Goal: Information Seeking & Learning: Compare options

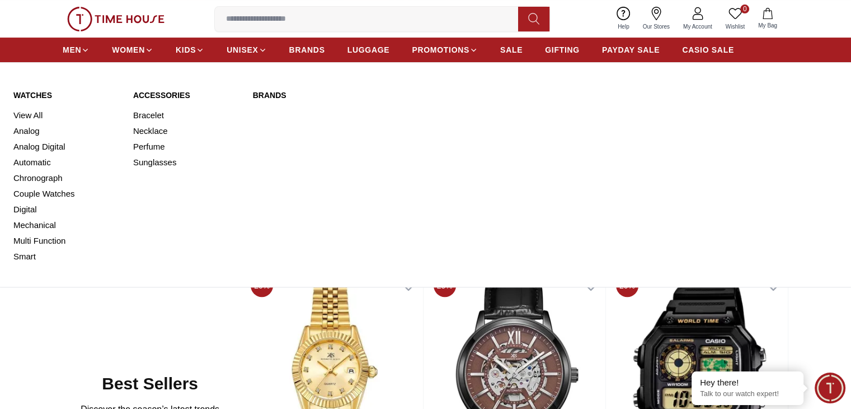
scroll to position [298, 0]
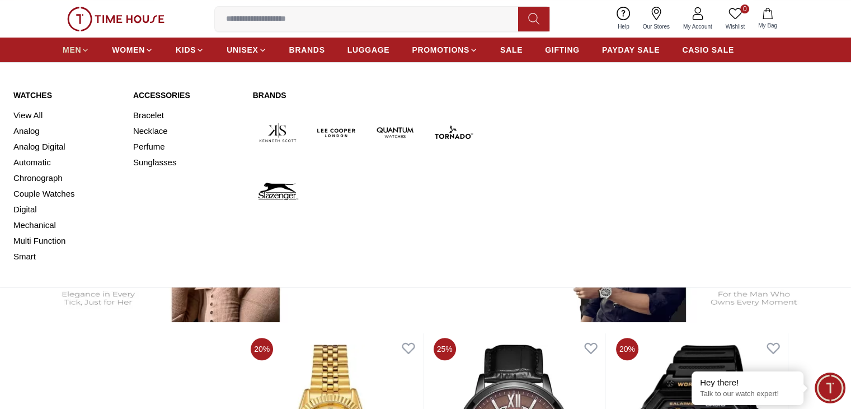
click at [74, 48] on span "MEN" at bounding box center [72, 49] width 18 height 11
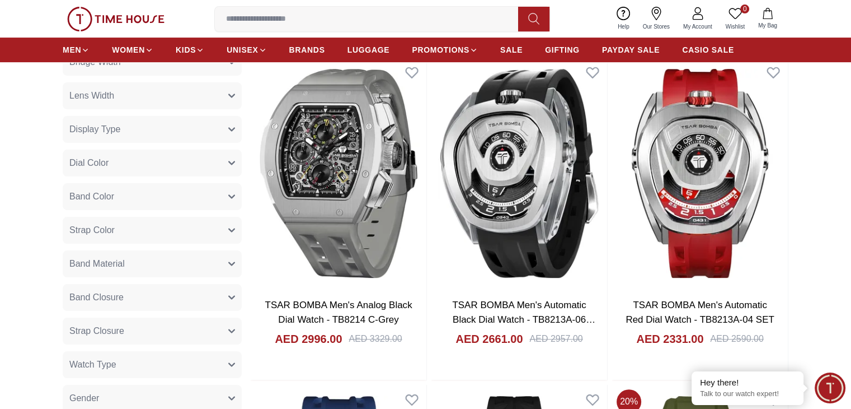
scroll to position [448, 0]
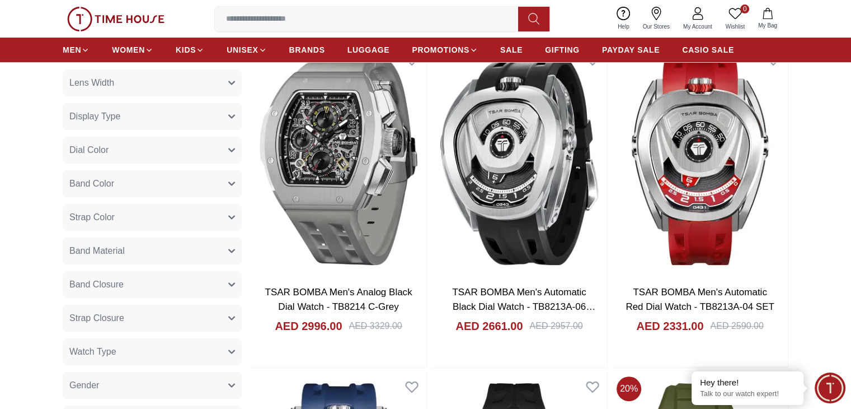
click at [179, 323] on button "Strap Closure" at bounding box center [152, 317] width 179 height 27
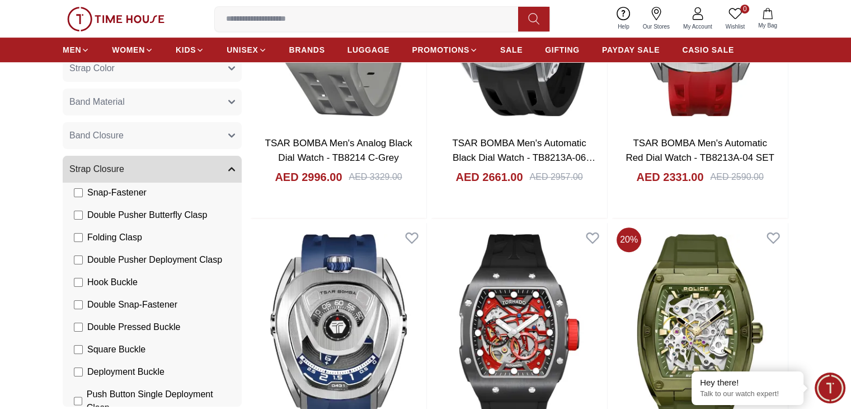
scroll to position [177, 0]
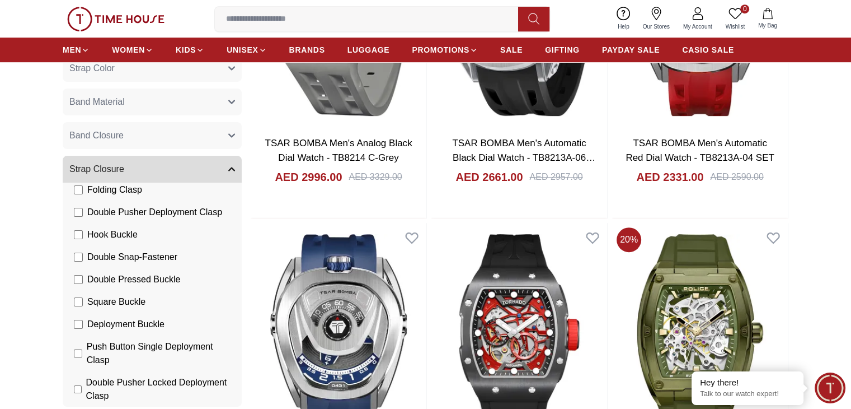
click at [181, 174] on button "Strap Closure" at bounding box center [152, 169] width 179 height 27
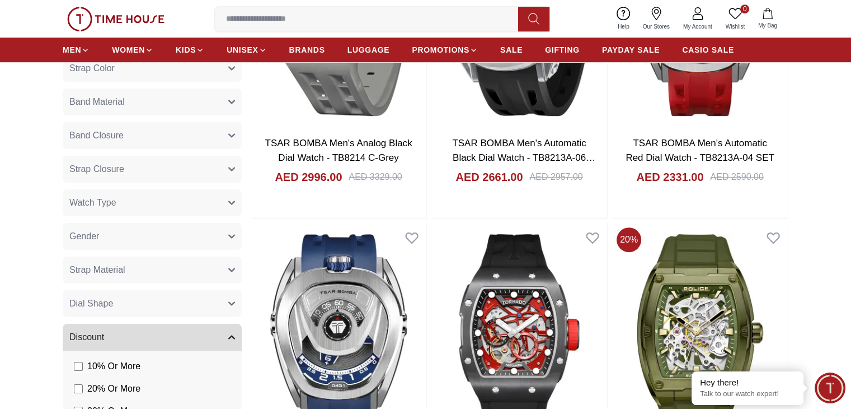
click at [160, 278] on button "Strap Material" at bounding box center [152, 269] width 179 height 27
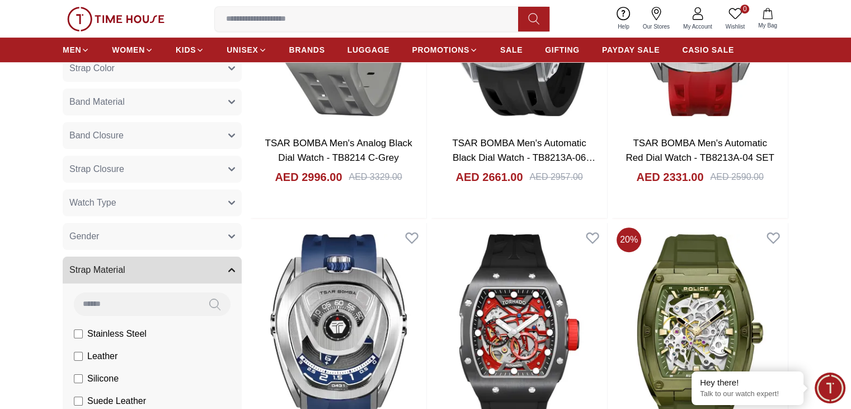
scroll to position [16, 0]
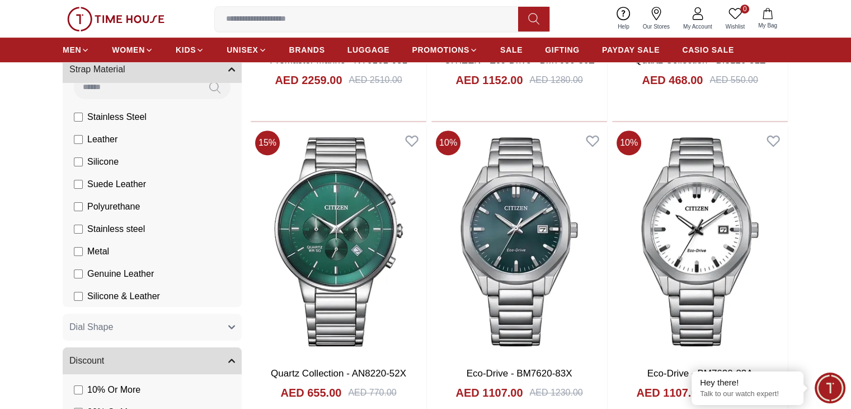
scroll to position [703, 0]
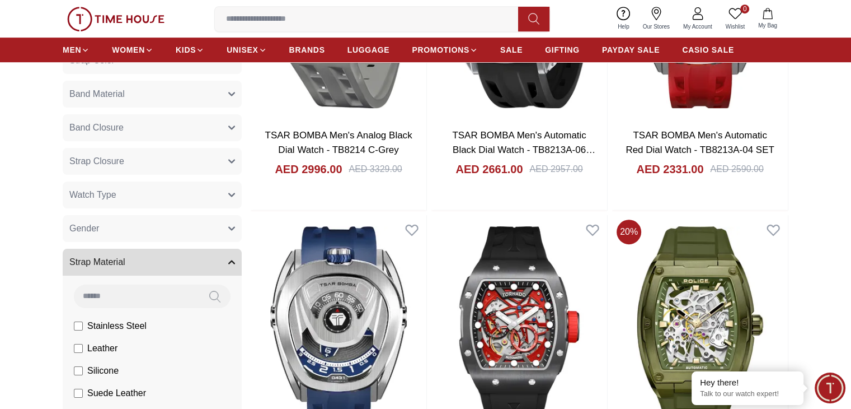
scroll to position [597, 0]
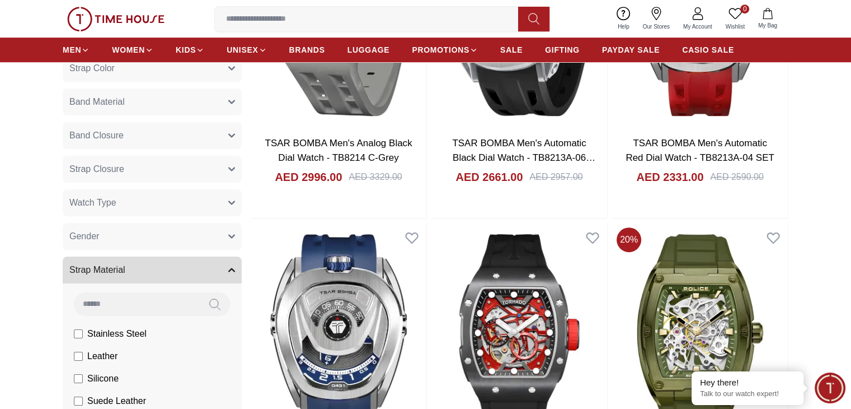
click at [233, 268] on icon "button" at bounding box center [231, 269] width 7 height 7
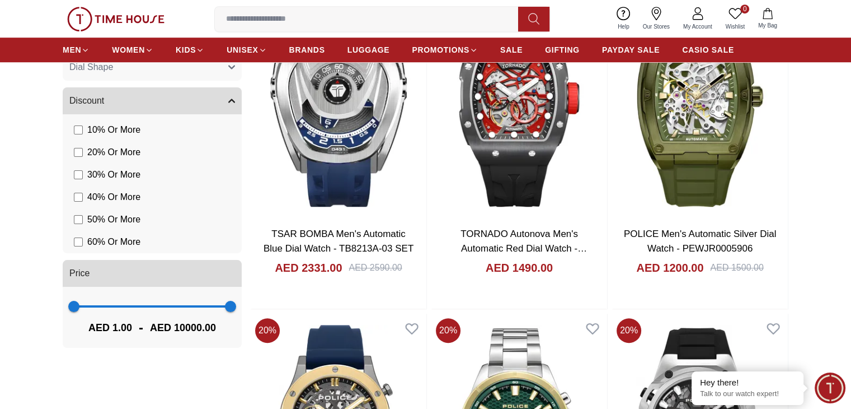
scroll to position [970, 0]
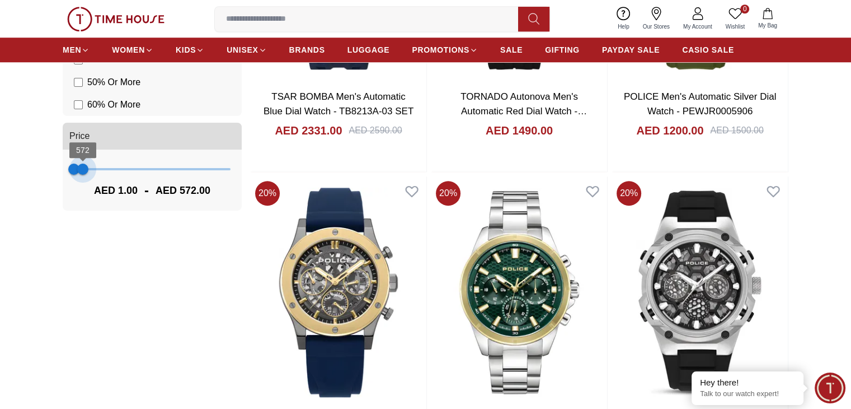
type input "***"
drag, startPoint x: 223, startPoint y: 171, endPoint x: 82, endPoint y: 169, distance: 141.6
click at [82, 169] on span "501" at bounding box center [81, 168] width 11 height 11
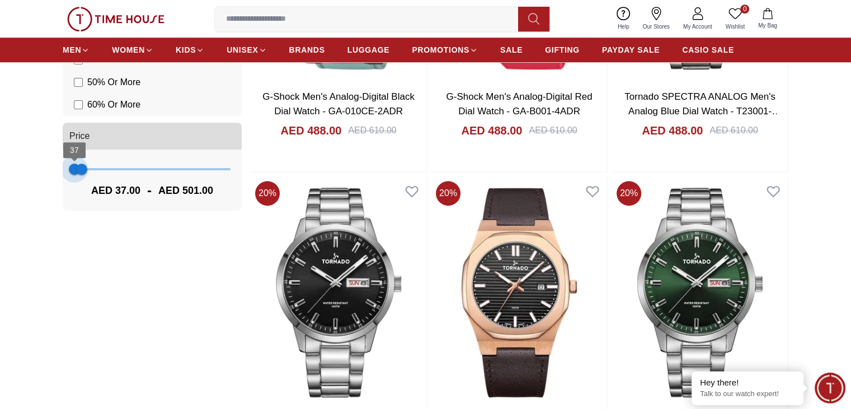
type input "***"
click at [76, 172] on span "108 501" at bounding box center [152, 169] width 157 height 17
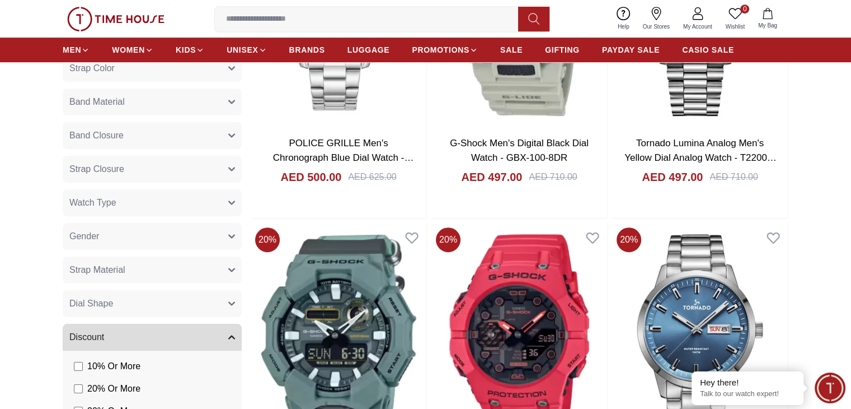
scroll to position [522, 0]
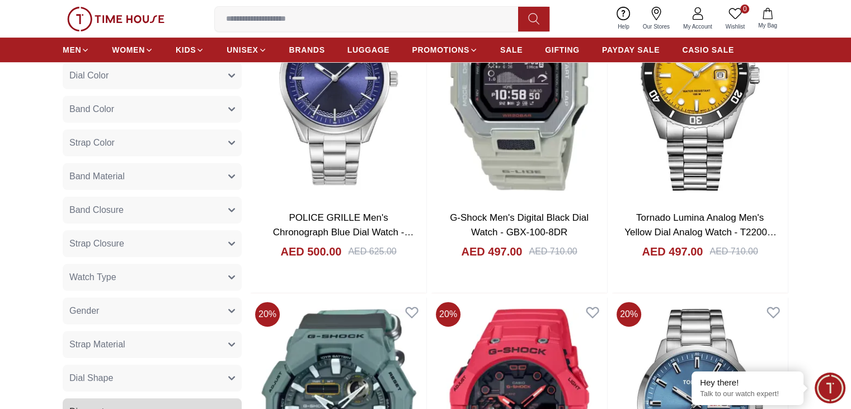
click at [132, 346] on button "Strap Material" at bounding box center [152, 344] width 179 height 27
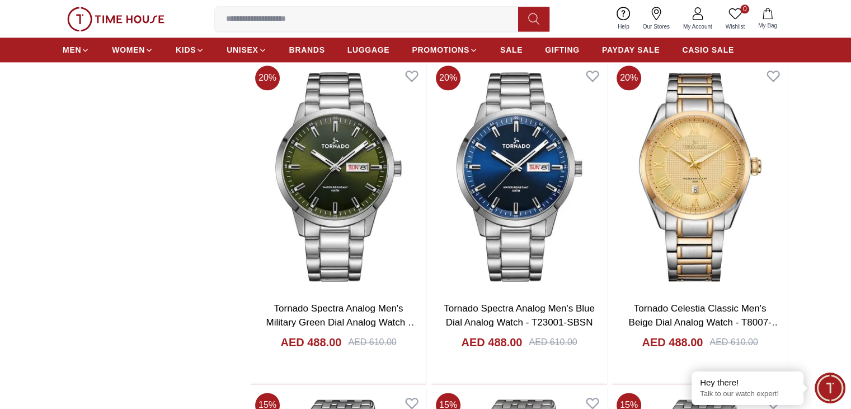
scroll to position [1418, 0]
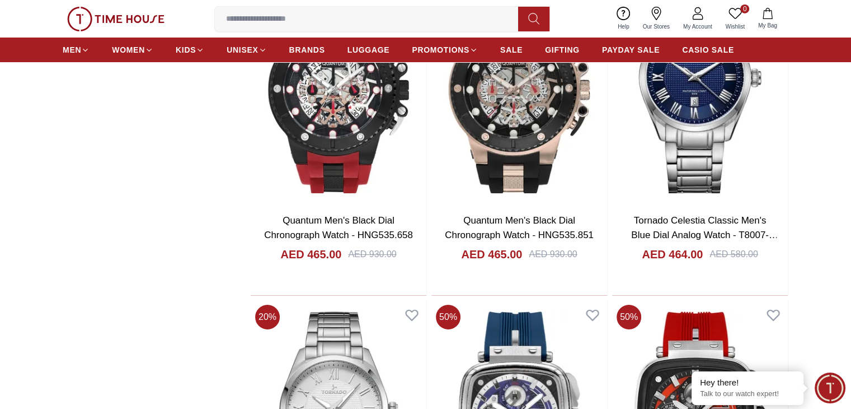
scroll to position [4104, 0]
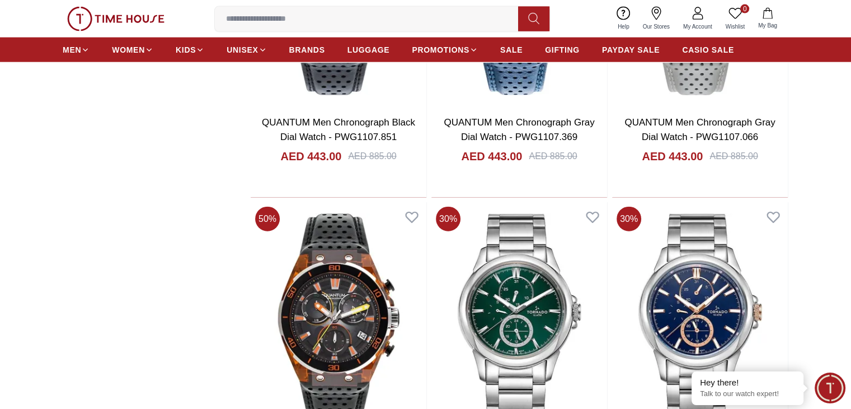
scroll to position [6866, 0]
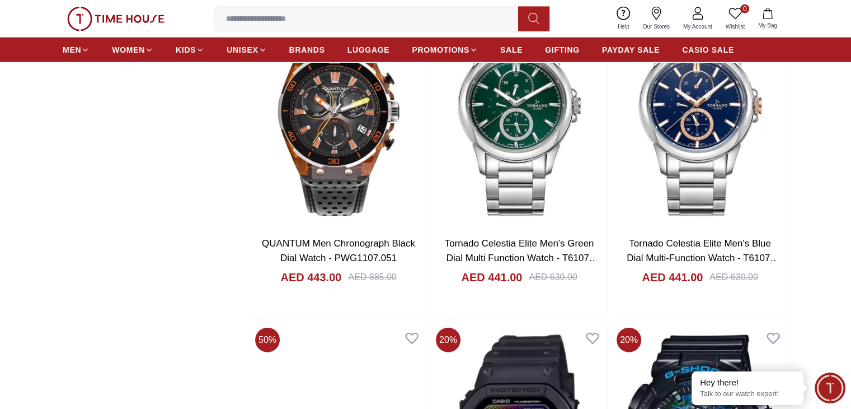
scroll to position [7015, 0]
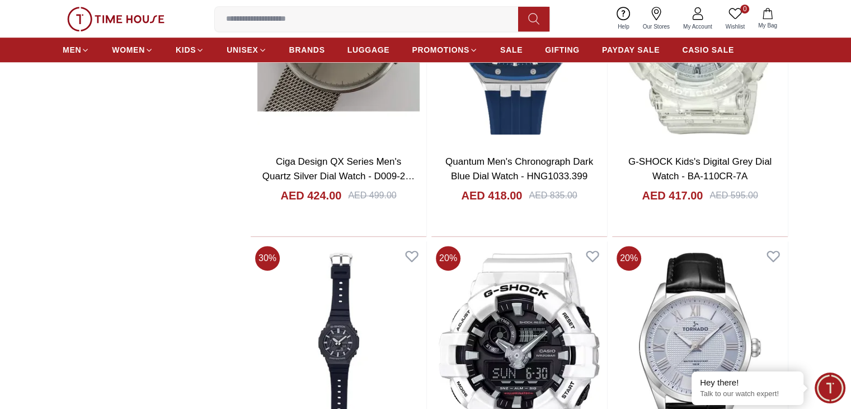
scroll to position [9478, 0]
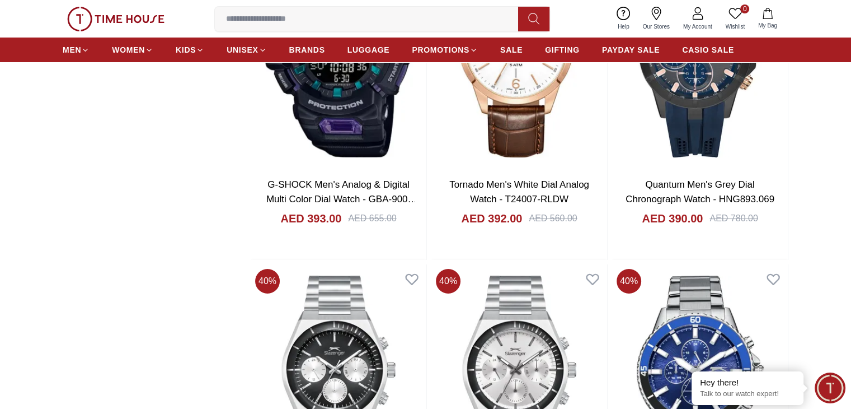
scroll to position [12762, 0]
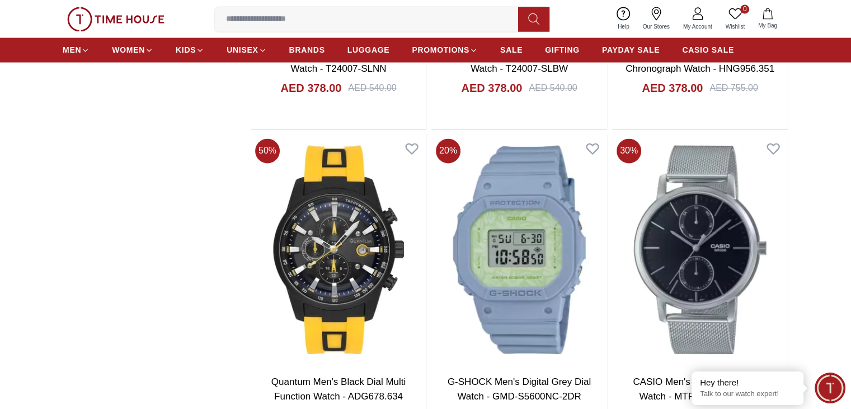
scroll to position [14777, 0]
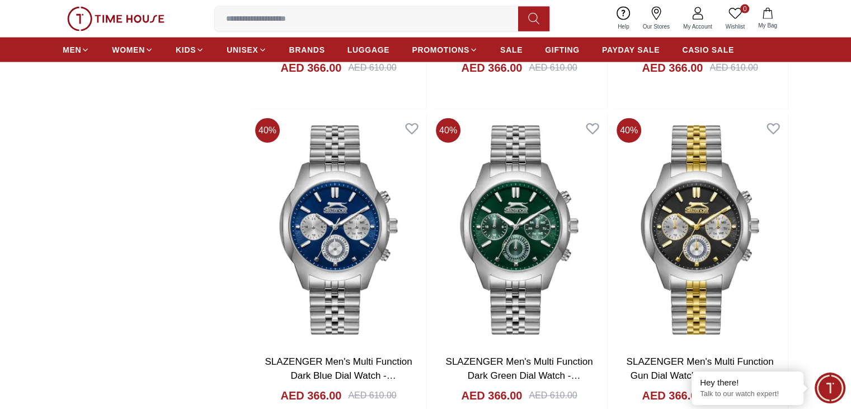
scroll to position [15672, 0]
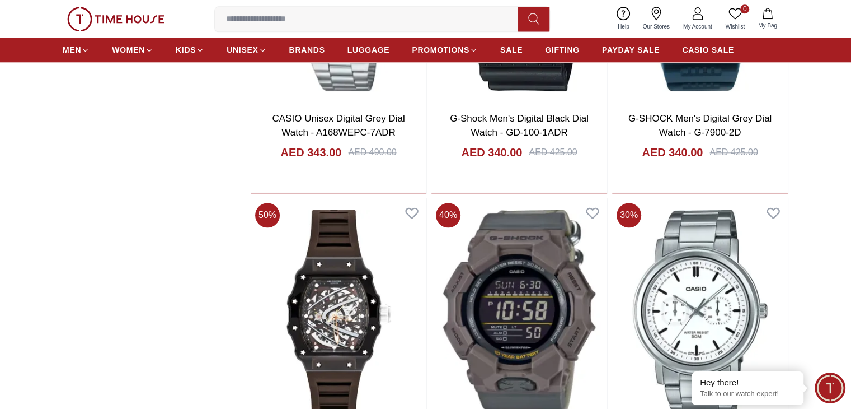
scroll to position [18284, 0]
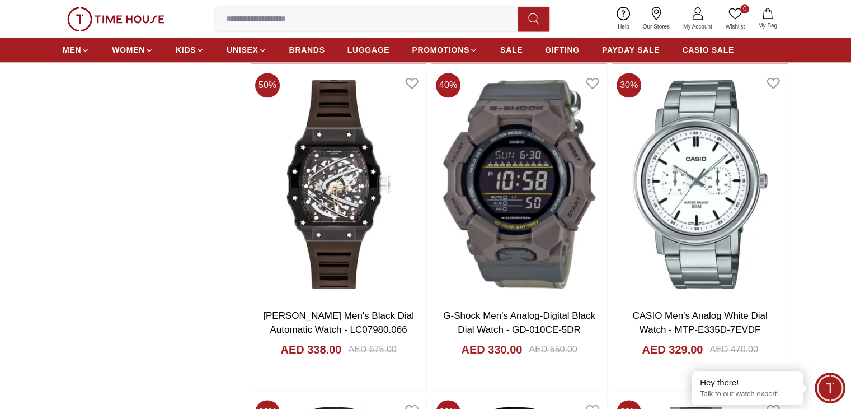
scroll to position [18508, 0]
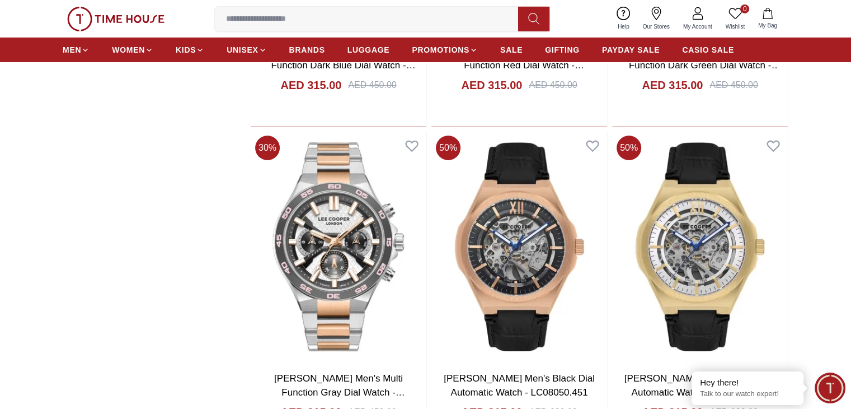
scroll to position [21120, 0]
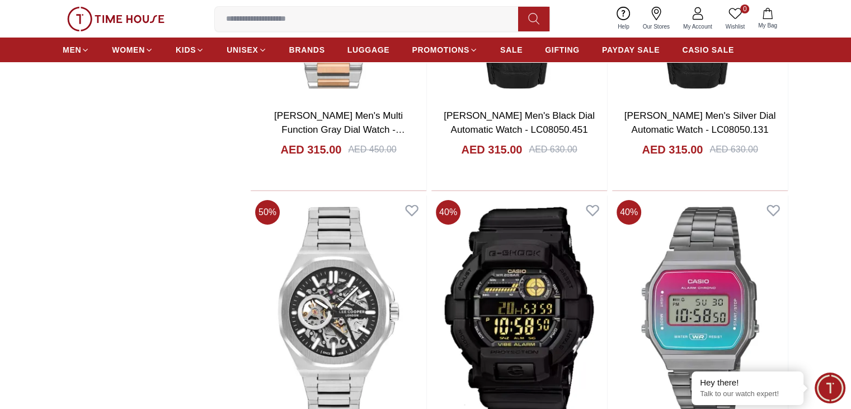
scroll to position [21194, 0]
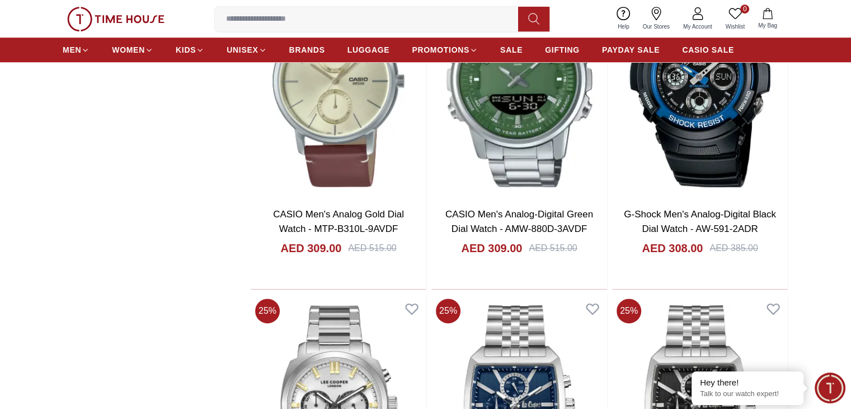
scroll to position [22165, 0]
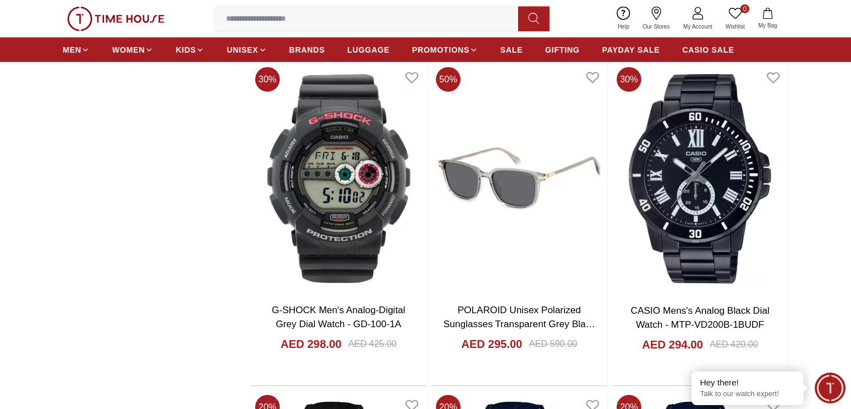
scroll to position [24115, 0]
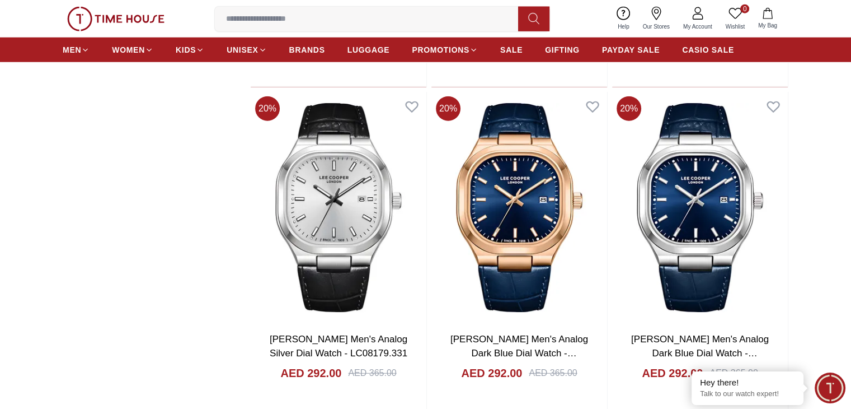
scroll to position [24404, 0]
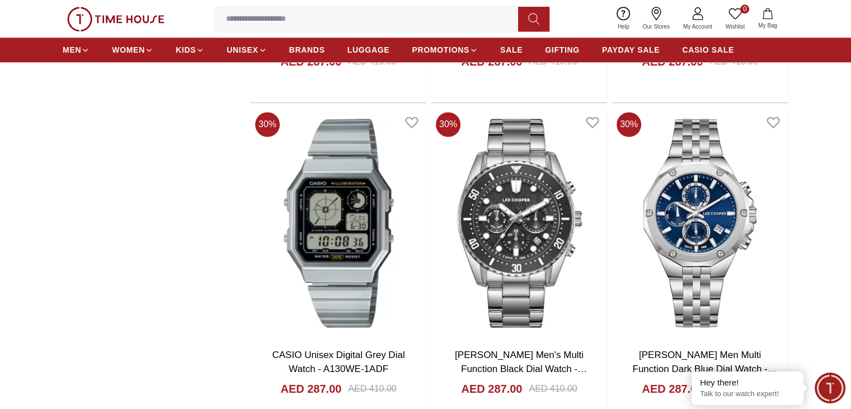
scroll to position [26941, 0]
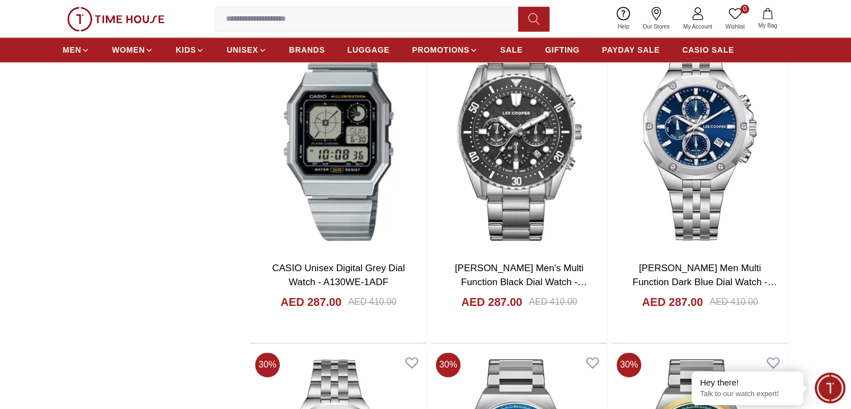
scroll to position [26866, 0]
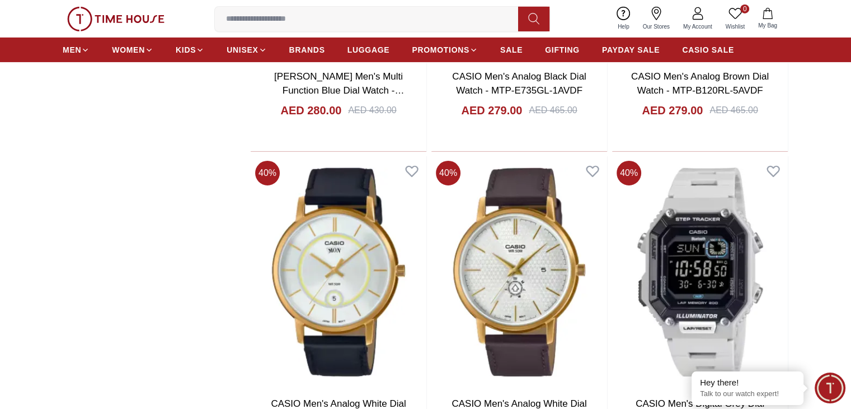
scroll to position [29628, 0]
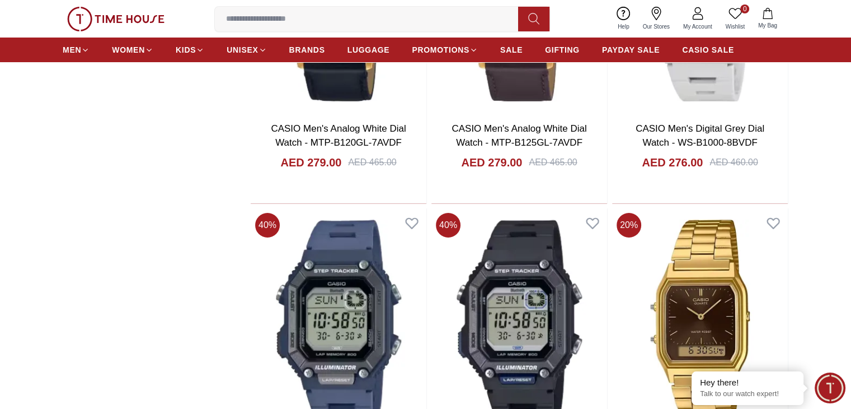
scroll to position [29851, 0]
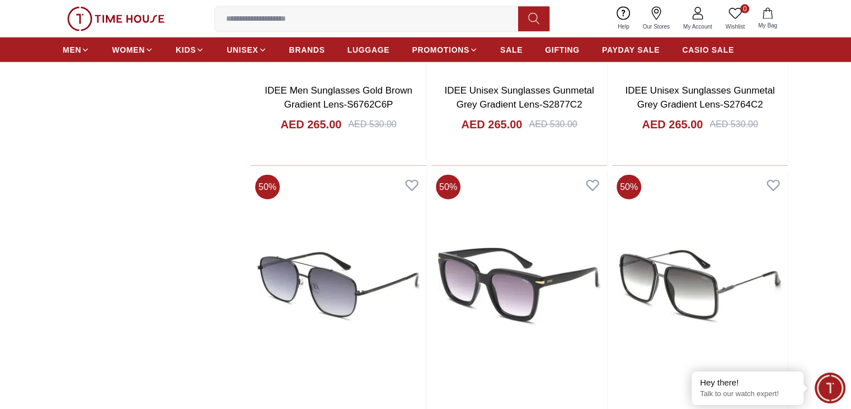
scroll to position [32389, 0]
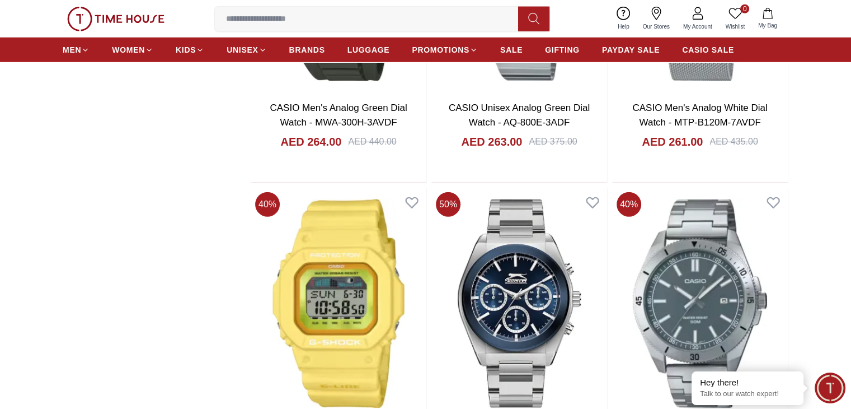
scroll to position [32911, 0]
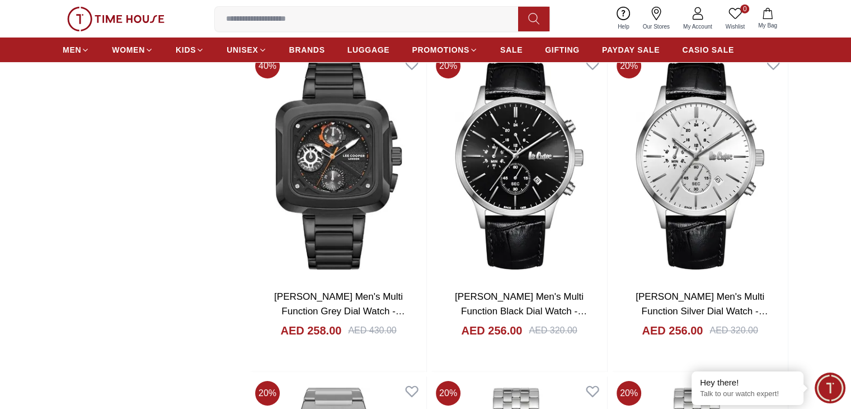
scroll to position [33807, 0]
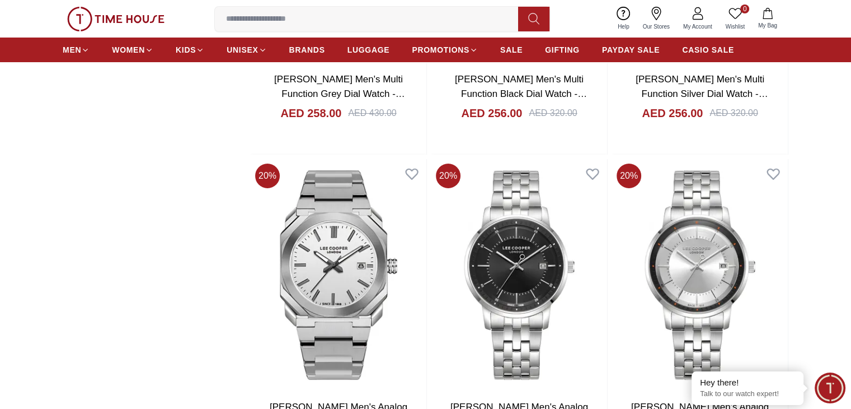
scroll to position [34105, 0]
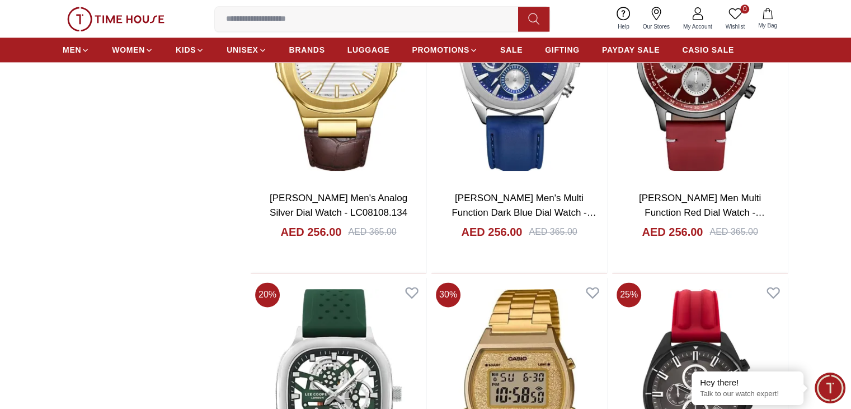
scroll to position [35523, 0]
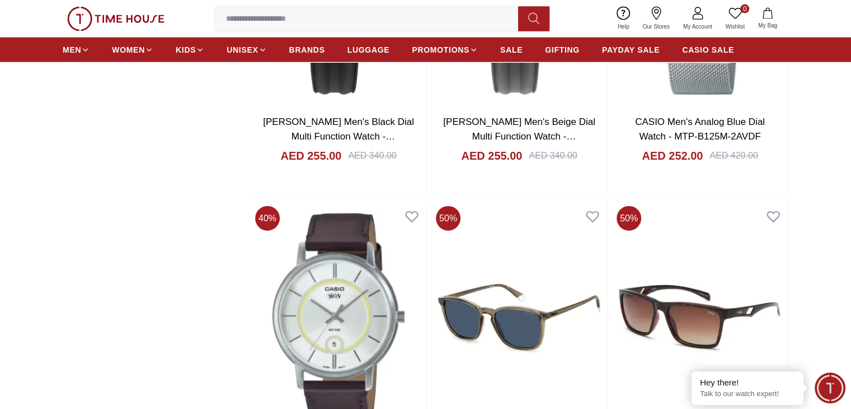
scroll to position [36643, 0]
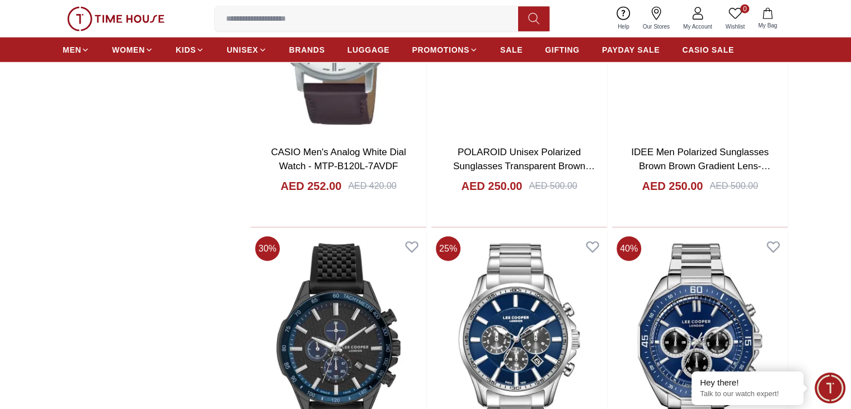
scroll to position [36866, 0]
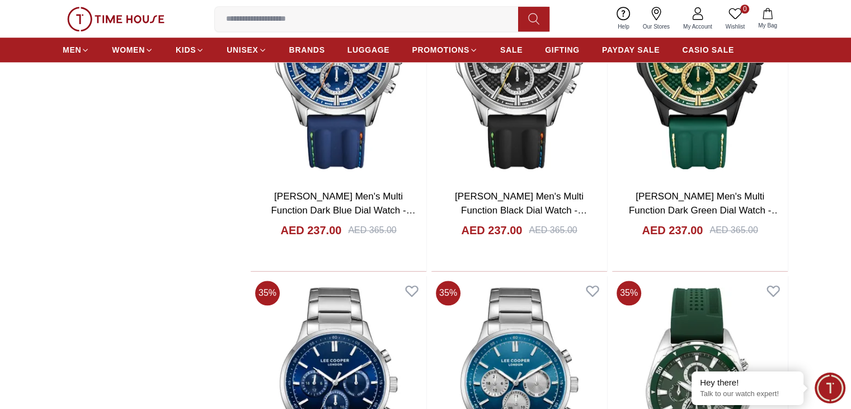
scroll to position [39479, 0]
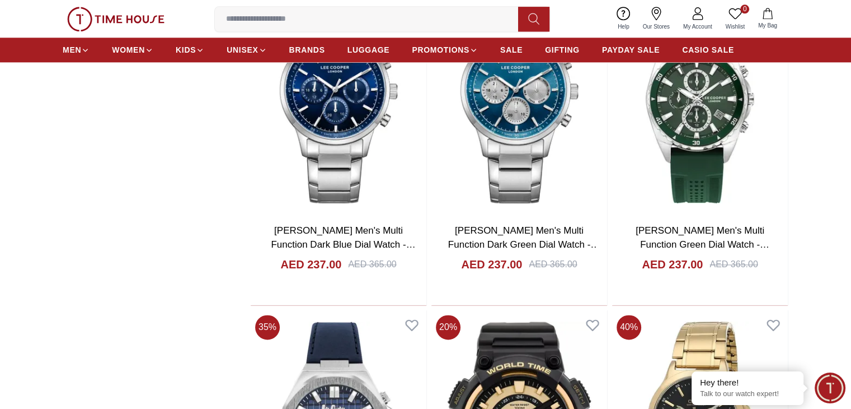
scroll to position [39777, 0]
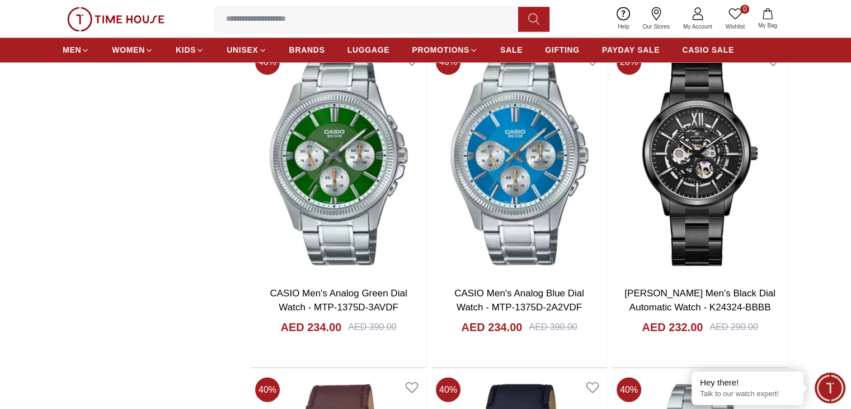
scroll to position [40300, 0]
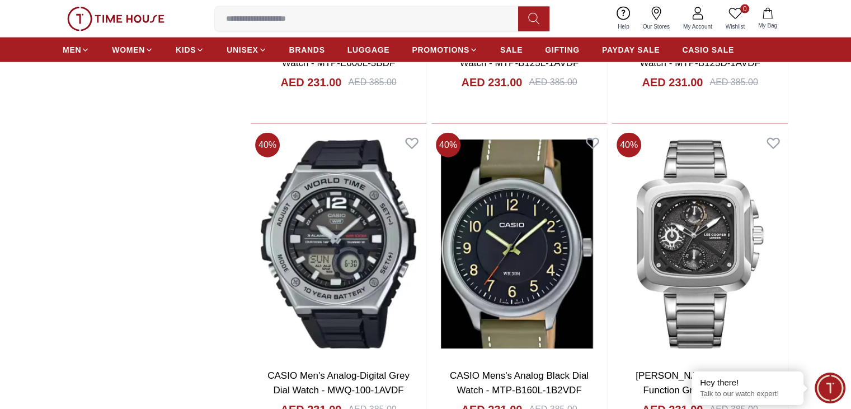
scroll to position [40896, 0]
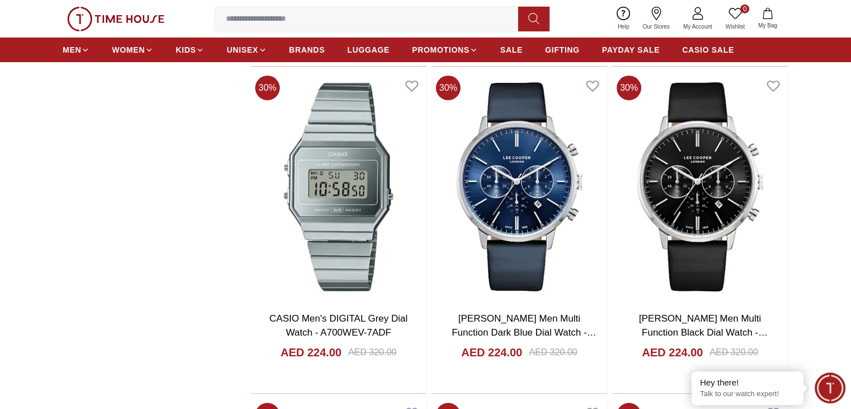
scroll to position [42315, 0]
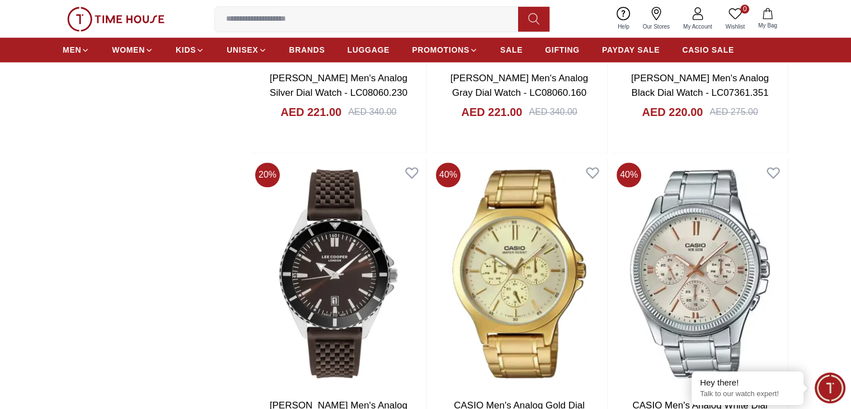
scroll to position [43807, 0]
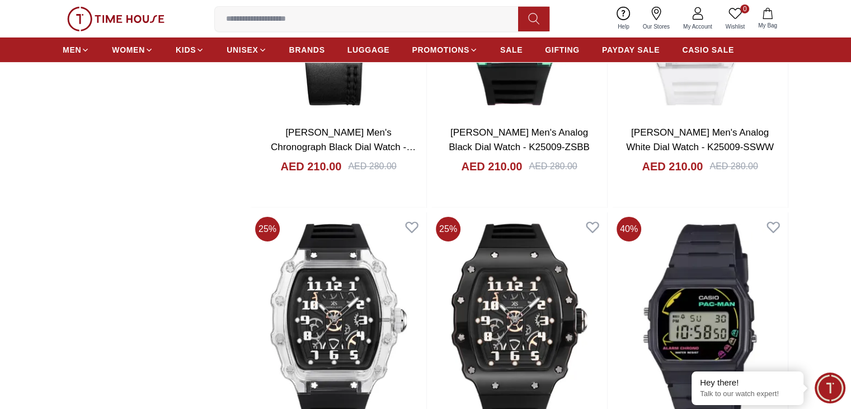
scroll to position [46345, 0]
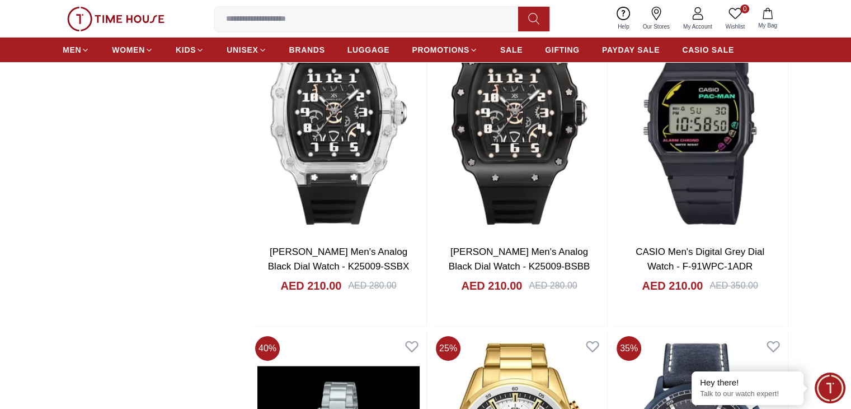
scroll to position [46642, 0]
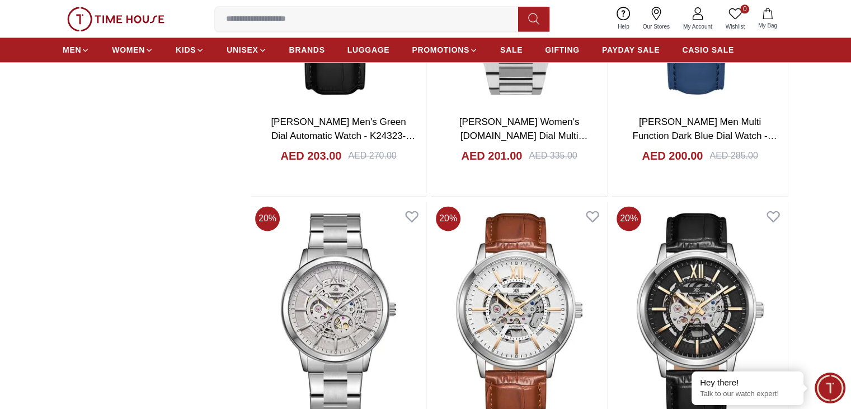
scroll to position [48360, 0]
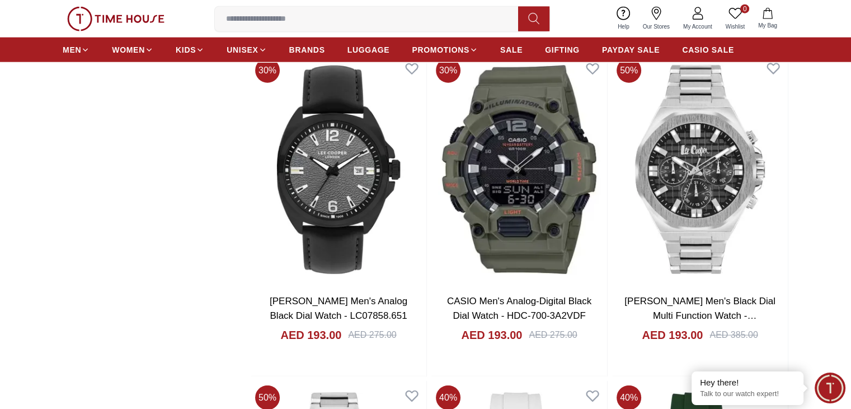
scroll to position [49479, 0]
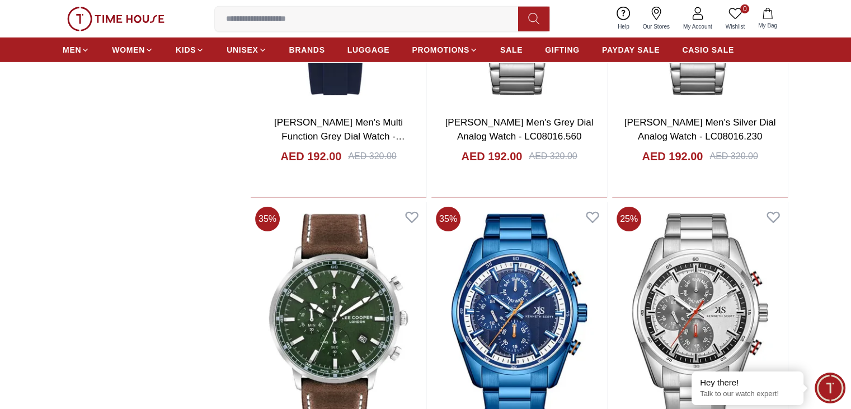
scroll to position [50599, 0]
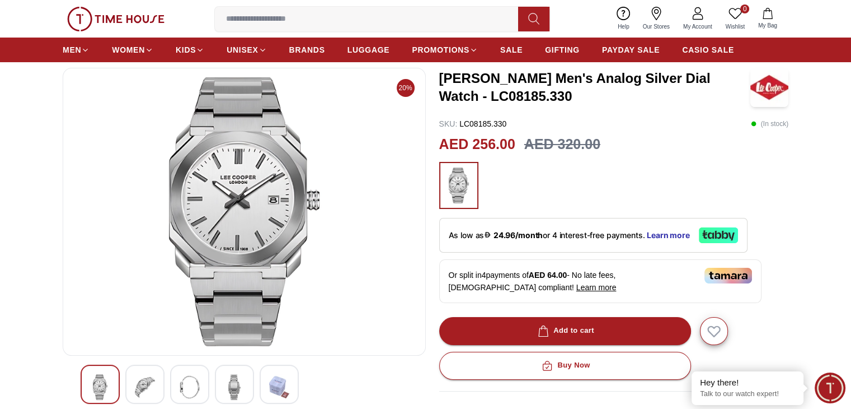
scroll to position [74, 0]
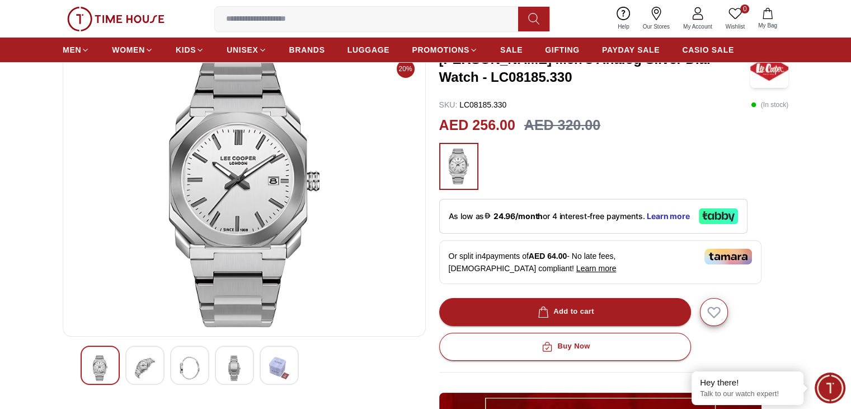
click at [140, 362] on img at bounding box center [145, 368] width 20 height 26
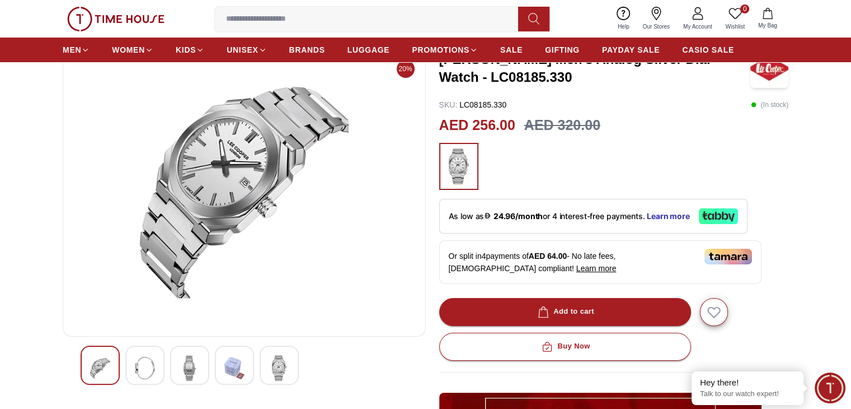
click at [192, 371] on img at bounding box center [190, 368] width 20 height 26
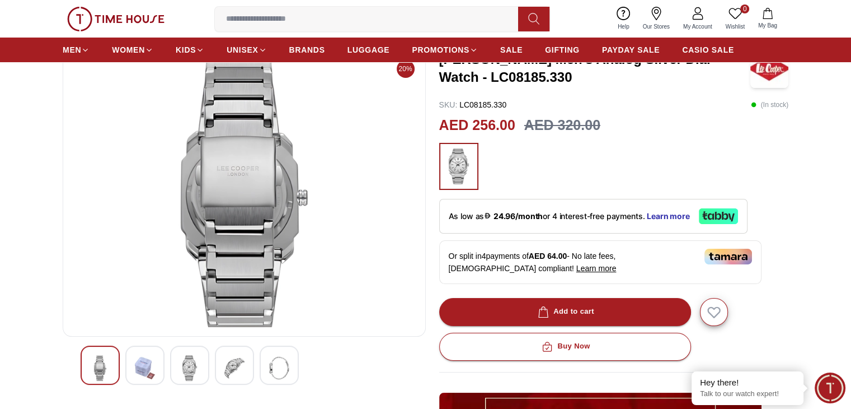
click at [242, 365] on img at bounding box center [234, 368] width 20 height 26
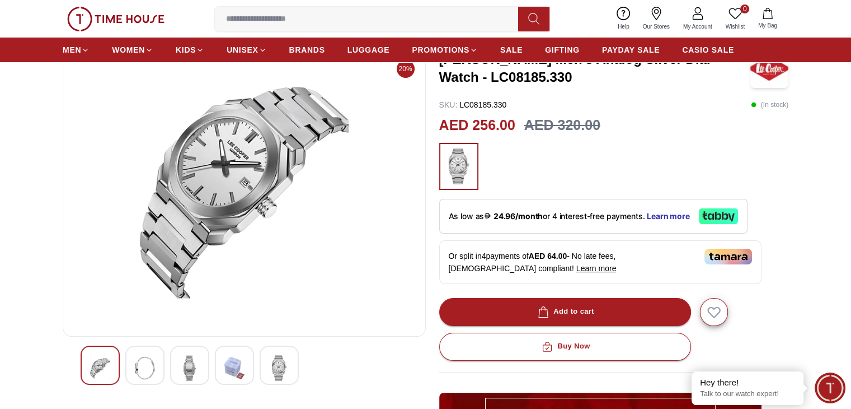
click at [282, 365] on img at bounding box center [279, 368] width 20 height 26
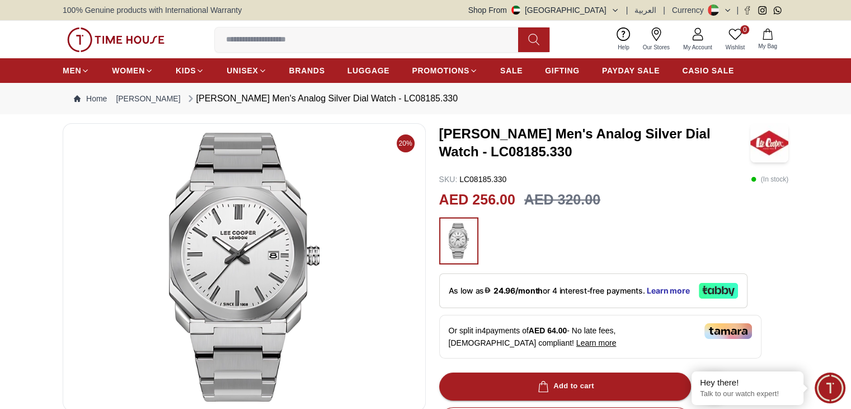
scroll to position [0, 0]
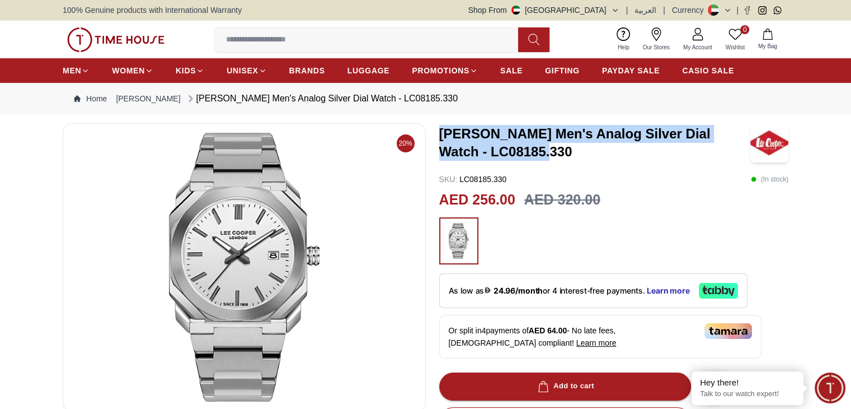
drag, startPoint x: 440, startPoint y: 130, endPoint x: 530, endPoint y: 154, distance: 93.3
click at [530, 154] on h3 "[PERSON_NAME] Men's Analog Silver Dial Watch - LC08185.330" at bounding box center [594, 143] width 311 height 36
copy h3 "Lee Cooper Men's Analog Silver Dial Watch - LC08185.330"
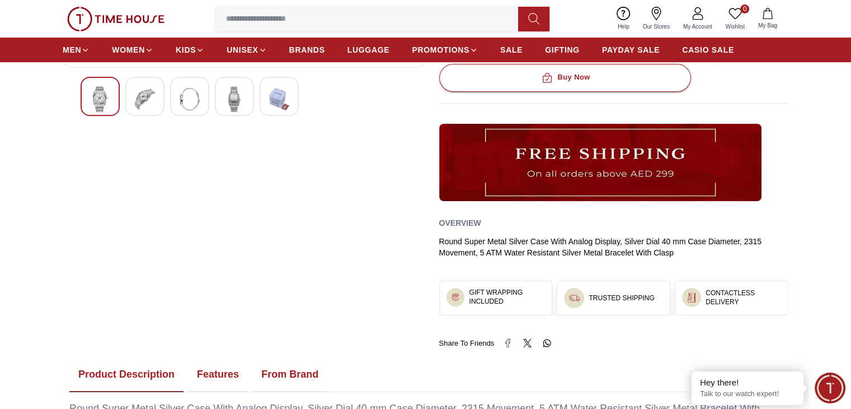
scroll to position [373, 0]
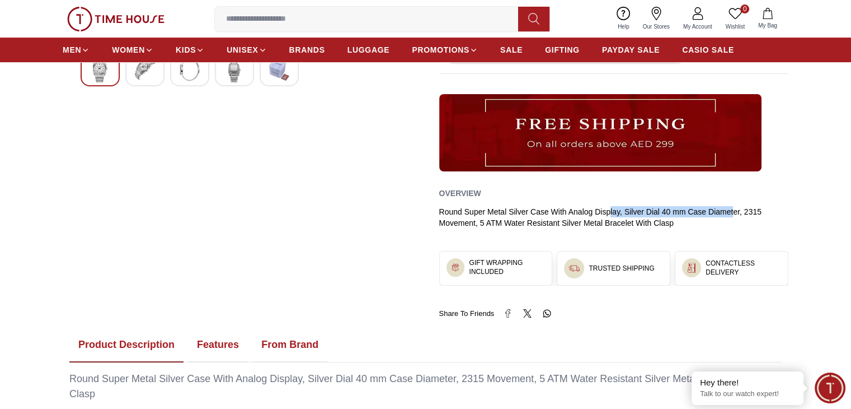
drag, startPoint x: 611, startPoint y: 209, endPoint x: 734, endPoint y: 211, distance: 123.7
click at [734, 211] on div "Round Super Metal Silver Case With Analog Display, Silver Dial 40 mm Case Diame…" at bounding box center [614, 217] width 350 height 22
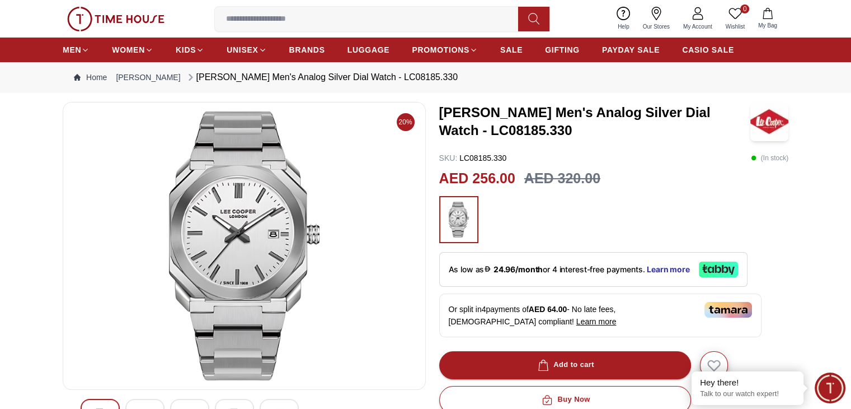
scroll to position [0, 0]
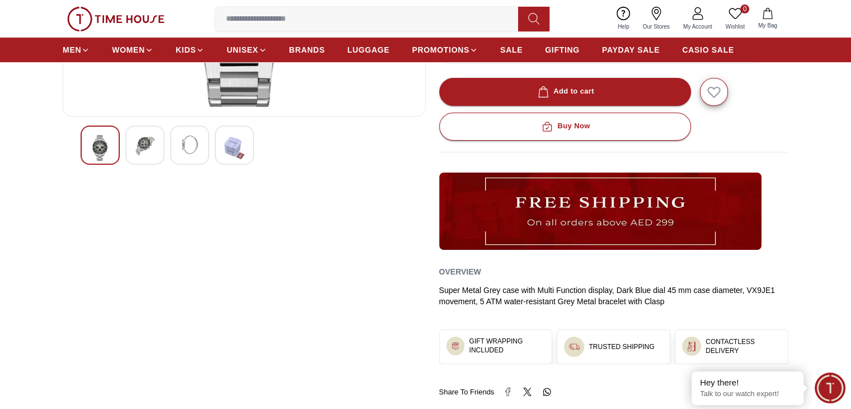
scroll to position [298, 0]
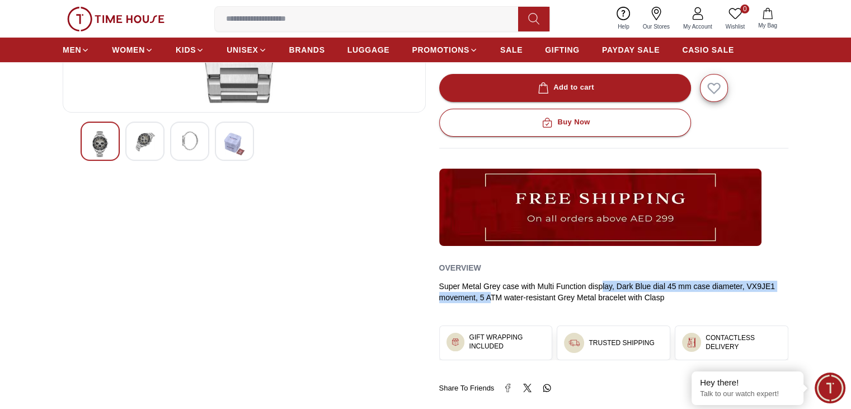
drag, startPoint x: 487, startPoint y: 294, endPoint x: 600, endPoint y: 287, distance: 113.3
click at [600, 287] on div "Super Metal Grey case with Multi Function display, Dark Blue dial 45 mm case di…" at bounding box center [614, 291] width 350 height 22
click at [551, 290] on div "Super Metal Grey case with Multi Function display, Dark Blue dial 45 mm case di…" at bounding box center [614, 291] width 350 height 22
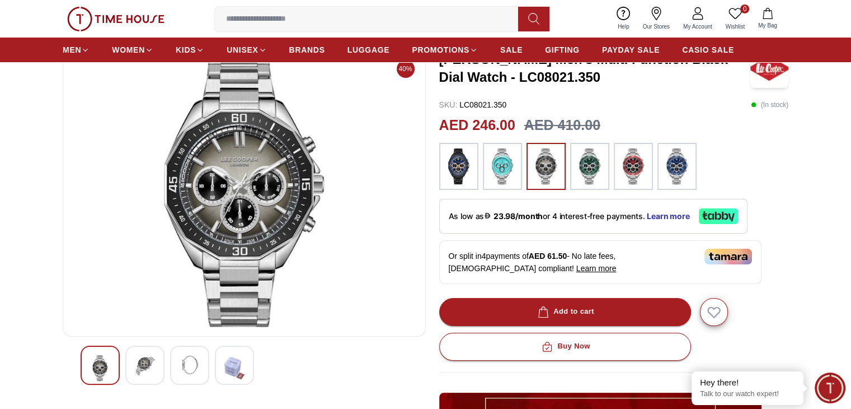
scroll to position [149, 0]
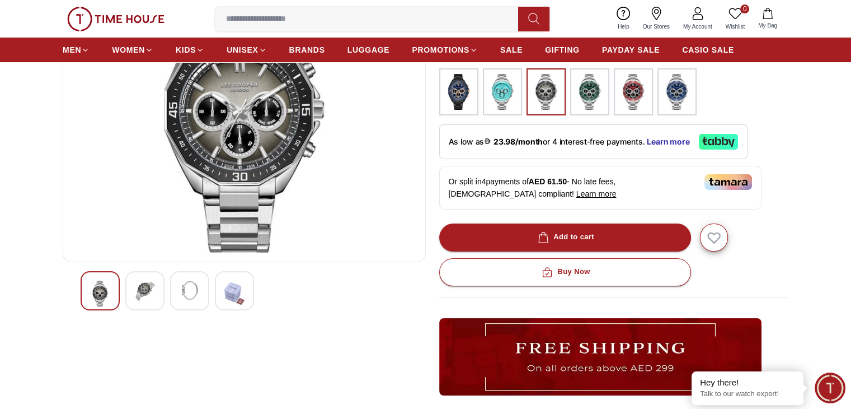
click at [150, 289] on img at bounding box center [145, 290] width 20 height 20
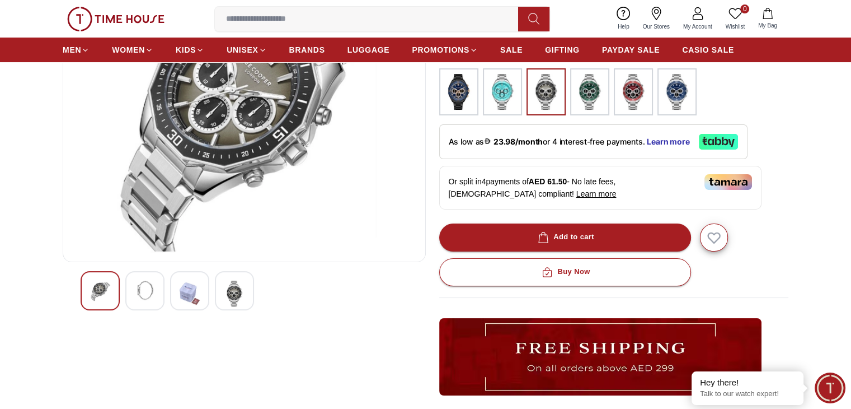
scroll to position [74, 0]
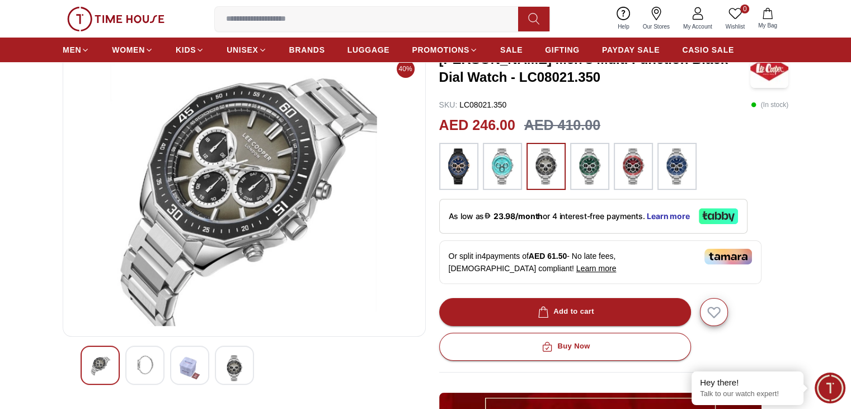
click at [228, 367] on img at bounding box center [234, 368] width 20 height 26
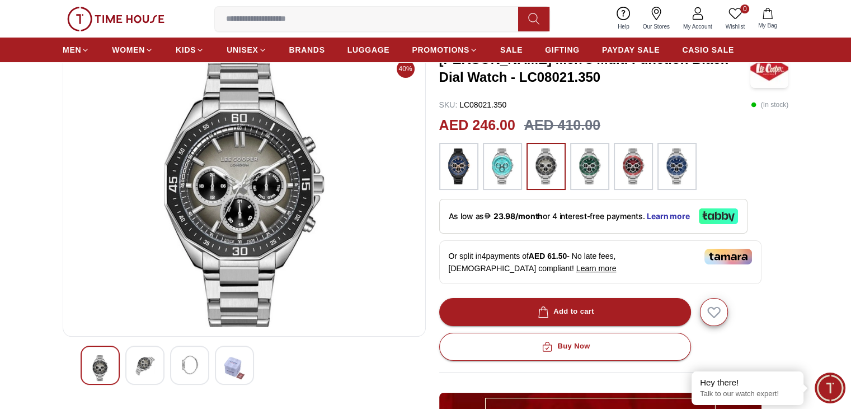
click at [187, 363] on img at bounding box center [190, 365] width 20 height 20
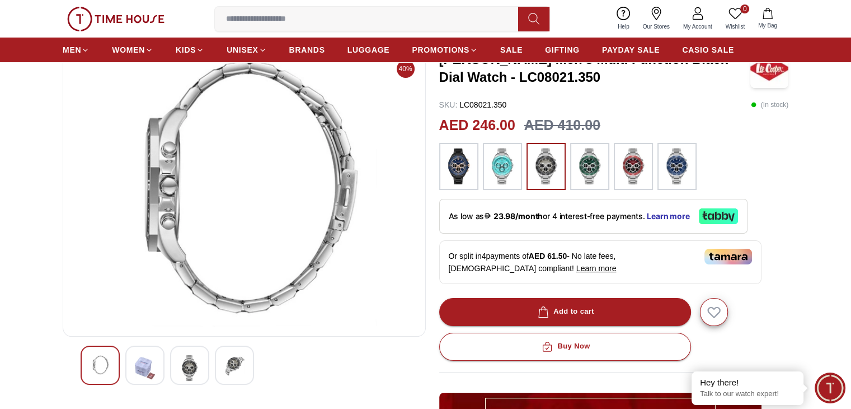
click at [95, 362] on img at bounding box center [100, 365] width 20 height 20
click at [235, 363] on img at bounding box center [234, 365] width 20 height 20
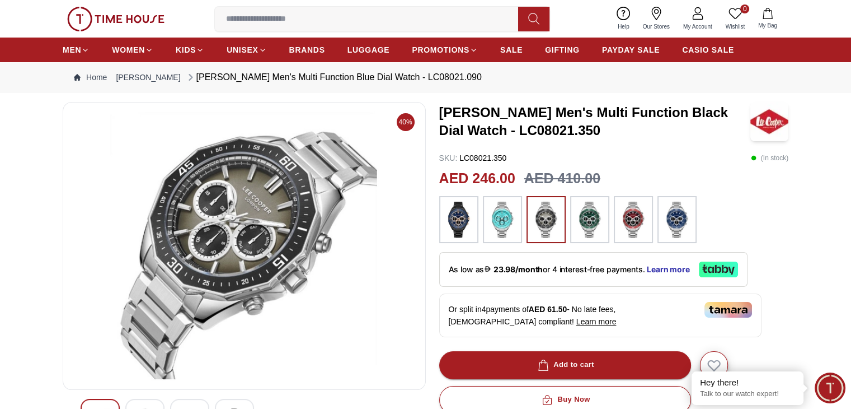
scroll to position [0, 0]
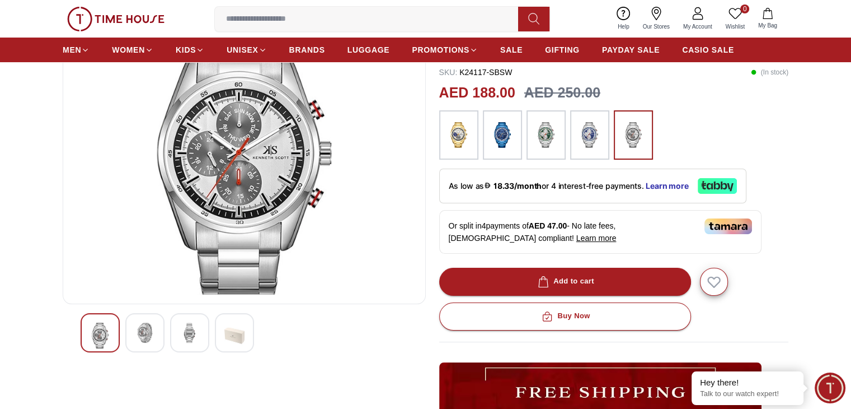
scroll to position [74, 0]
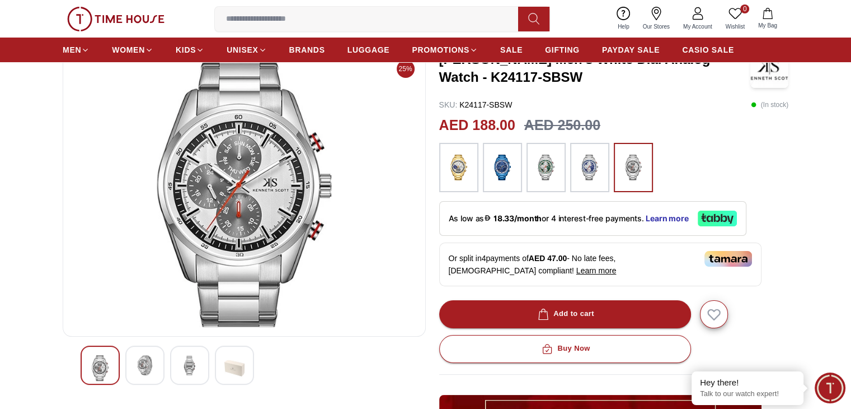
click at [137, 363] on img at bounding box center [145, 365] width 20 height 20
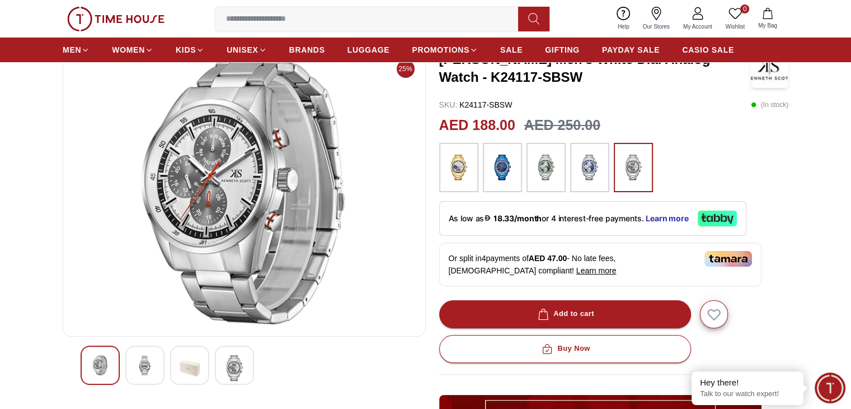
click at [239, 363] on img at bounding box center [234, 368] width 20 height 26
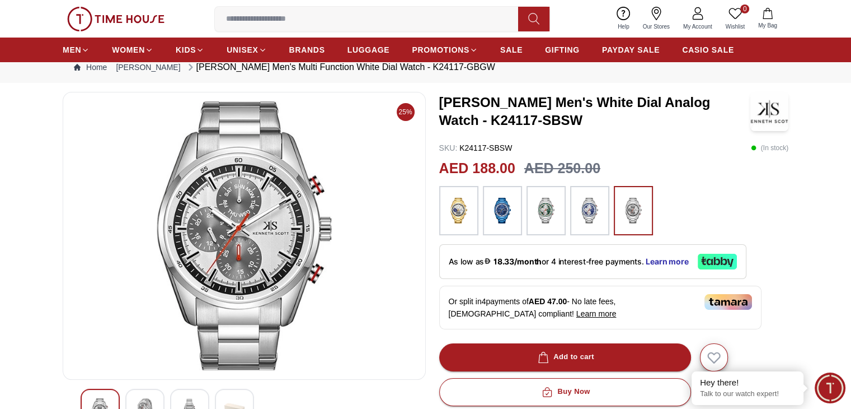
scroll to position [0, 0]
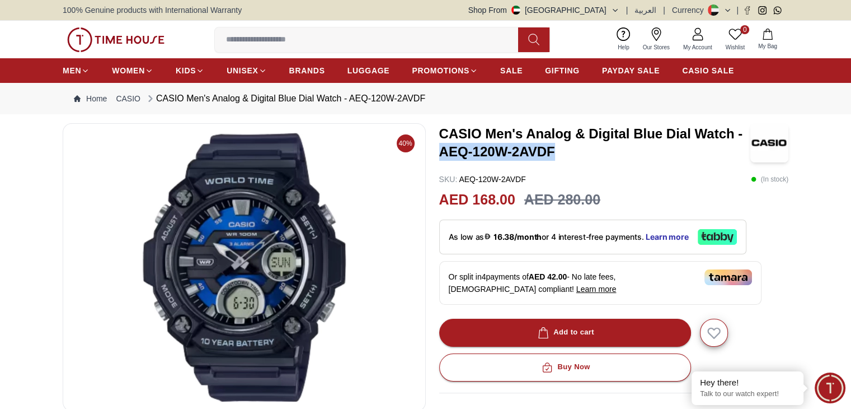
drag, startPoint x: 437, startPoint y: 154, endPoint x: 552, endPoint y: 154, distance: 115.3
click at [552, 154] on div "40% CASIO Men's Analog & Digital Blue Dial Watch - AEQ-120W-2AVDF SKU : AEQ-120…" at bounding box center [426, 380] width 726 height 514
copy h3 "AEQ-120W-2AVDF"
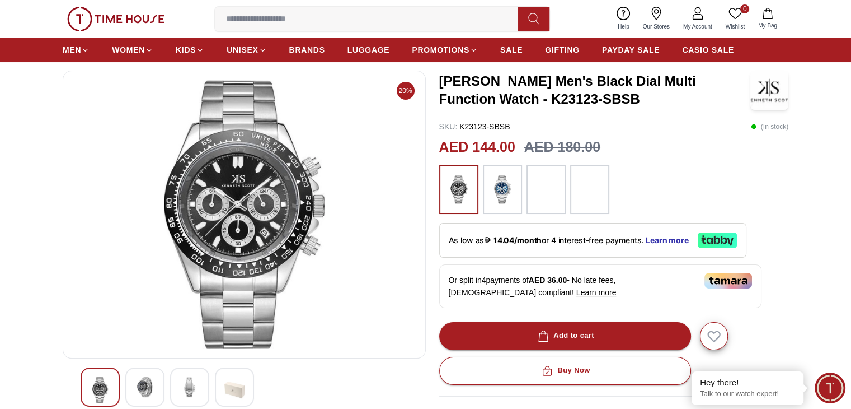
scroll to position [74, 0]
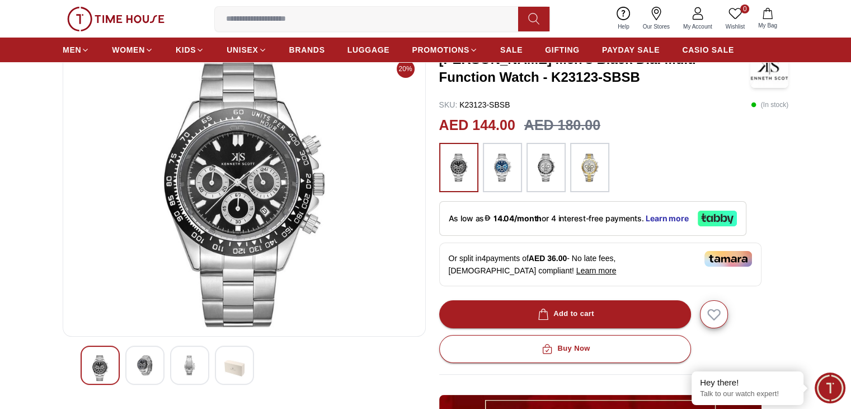
click at [154, 363] on img at bounding box center [145, 365] width 20 height 20
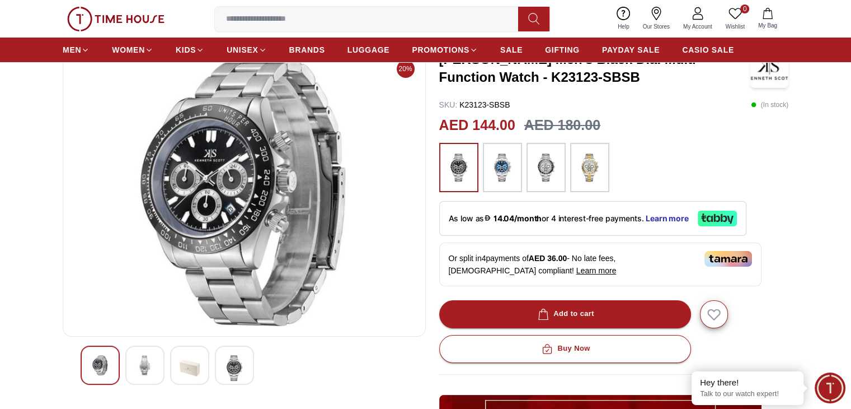
click at [232, 363] on img at bounding box center [234, 368] width 20 height 26
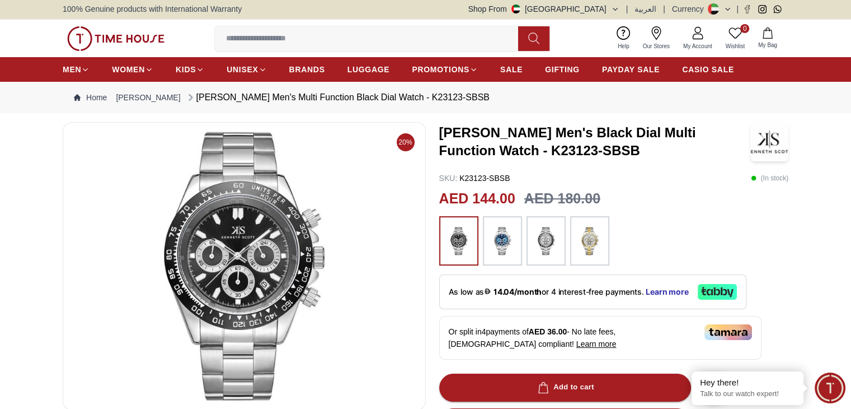
scroll to position [0, 0]
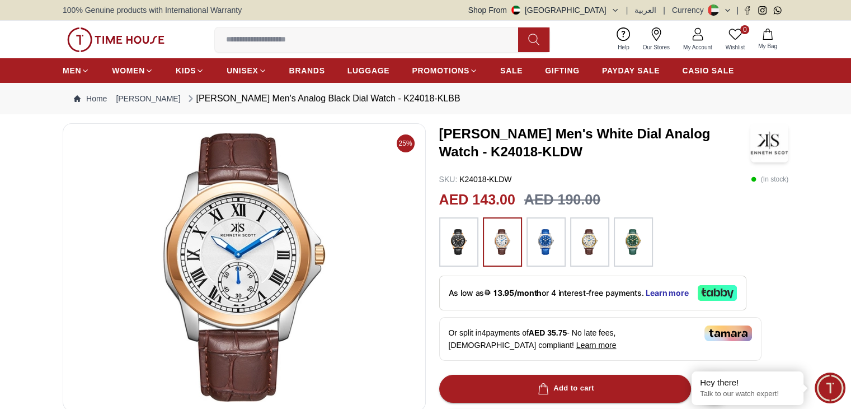
click at [465, 247] on img at bounding box center [459, 242] width 28 height 38
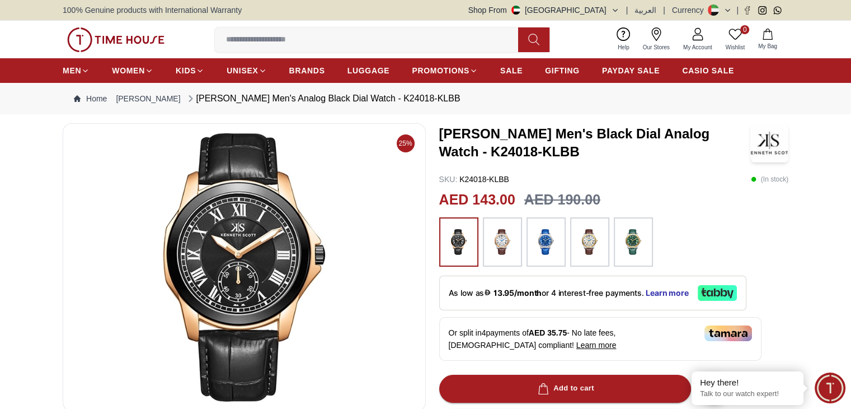
click at [592, 246] on img at bounding box center [590, 242] width 28 height 38
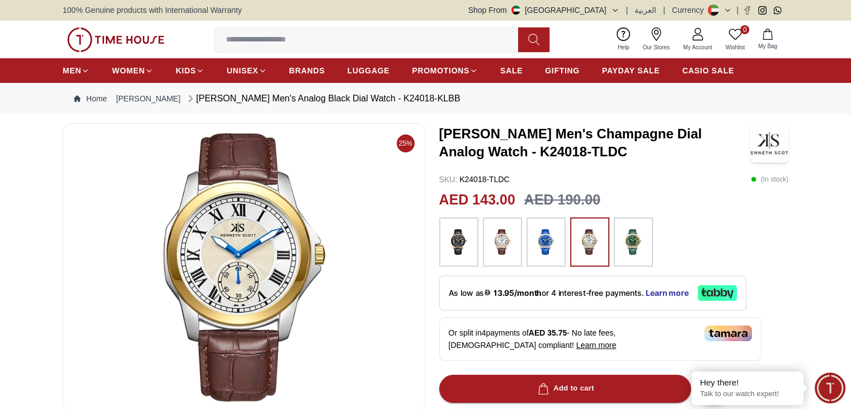
click at [636, 247] on img at bounding box center [634, 242] width 28 height 38
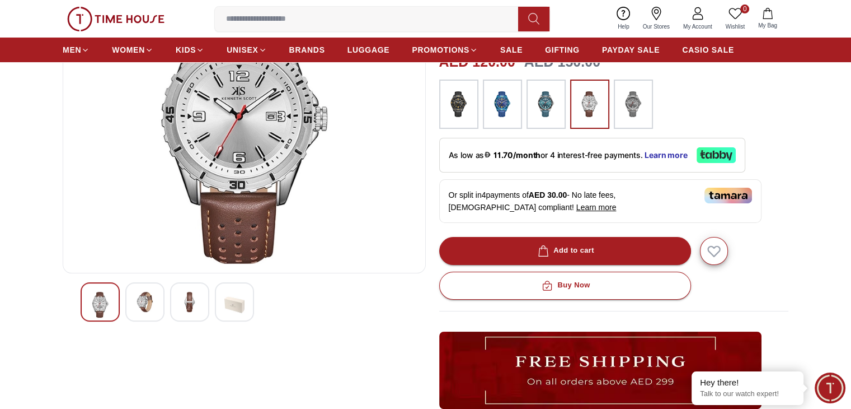
scroll to position [74, 0]
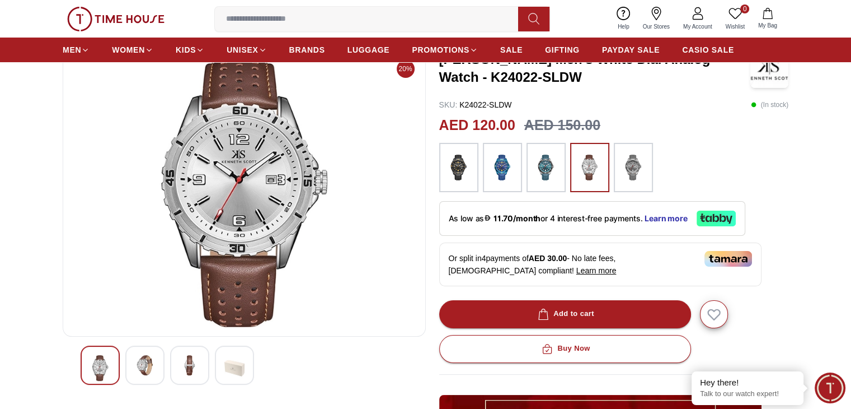
click at [627, 167] on img at bounding box center [634, 167] width 28 height 38
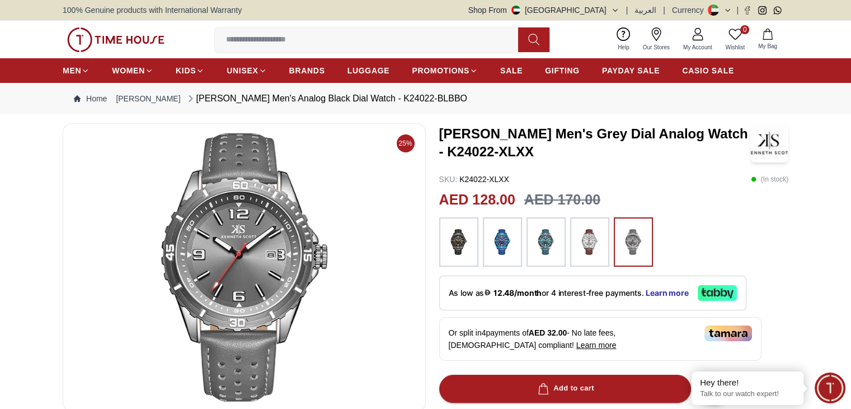
click at [465, 244] on img at bounding box center [459, 242] width 28 height 38
